Goal: Go to known website: Access a specific website the user already knows

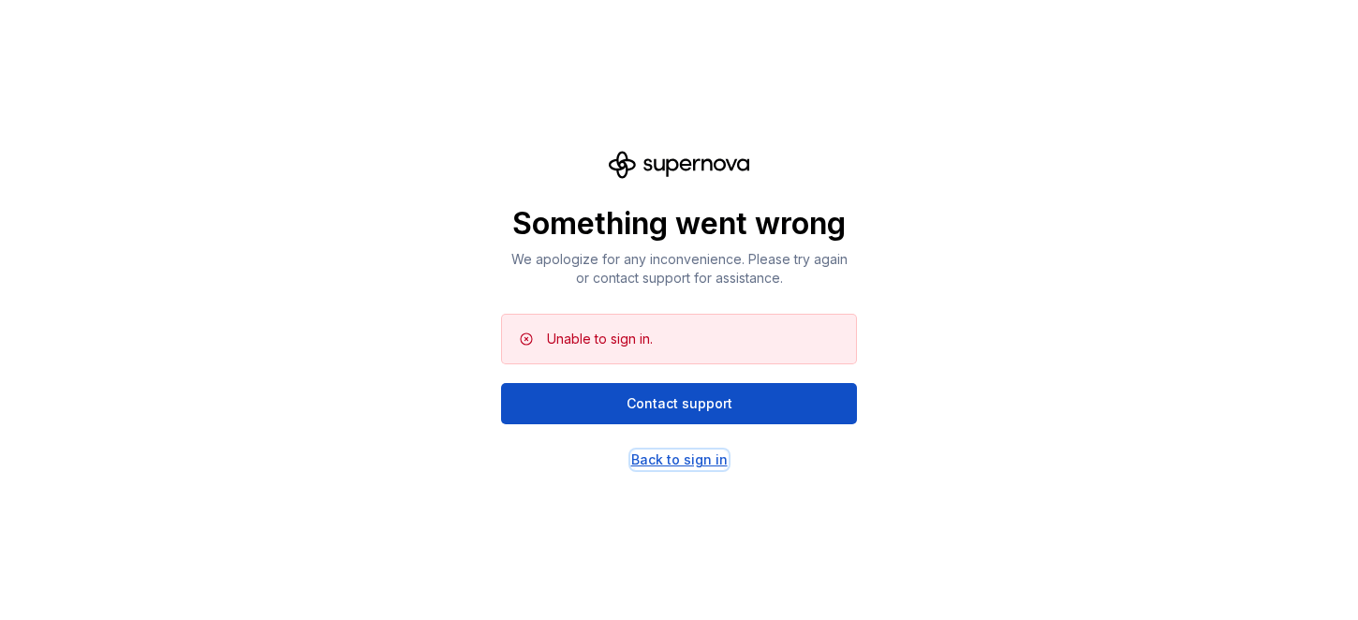
click at [699, 455] on div "Back to sign in" at bounding box center [679, 459] width 96 height 19
